Goal: Task Accomplishment & Management: Use online tool/utility

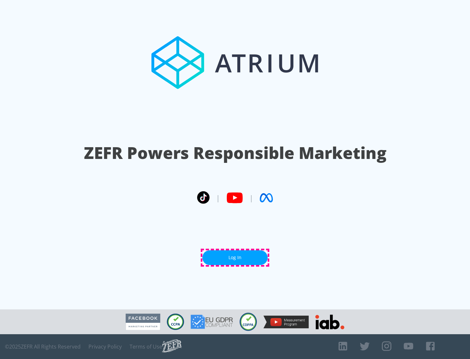
click at [235, 257] on link "Log In" at bounding box center [234, 257] width 65 height 15
